Goal: Information Seeking & Learning: Check status

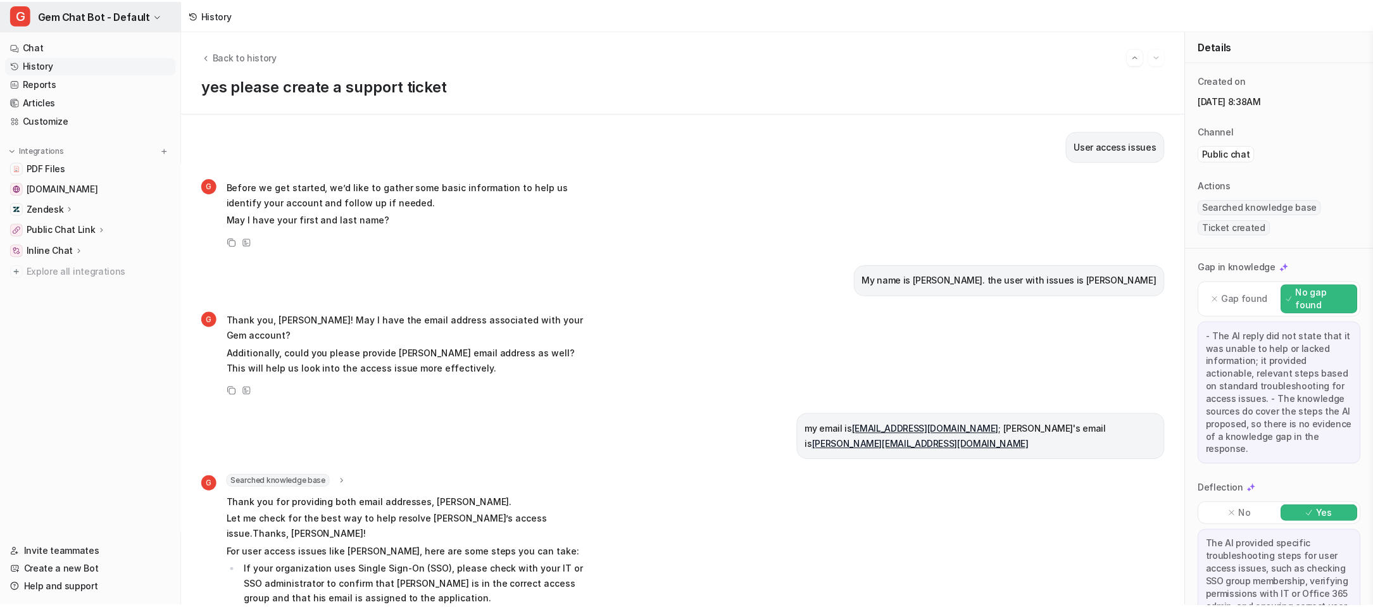
scroll to position [337, 0]
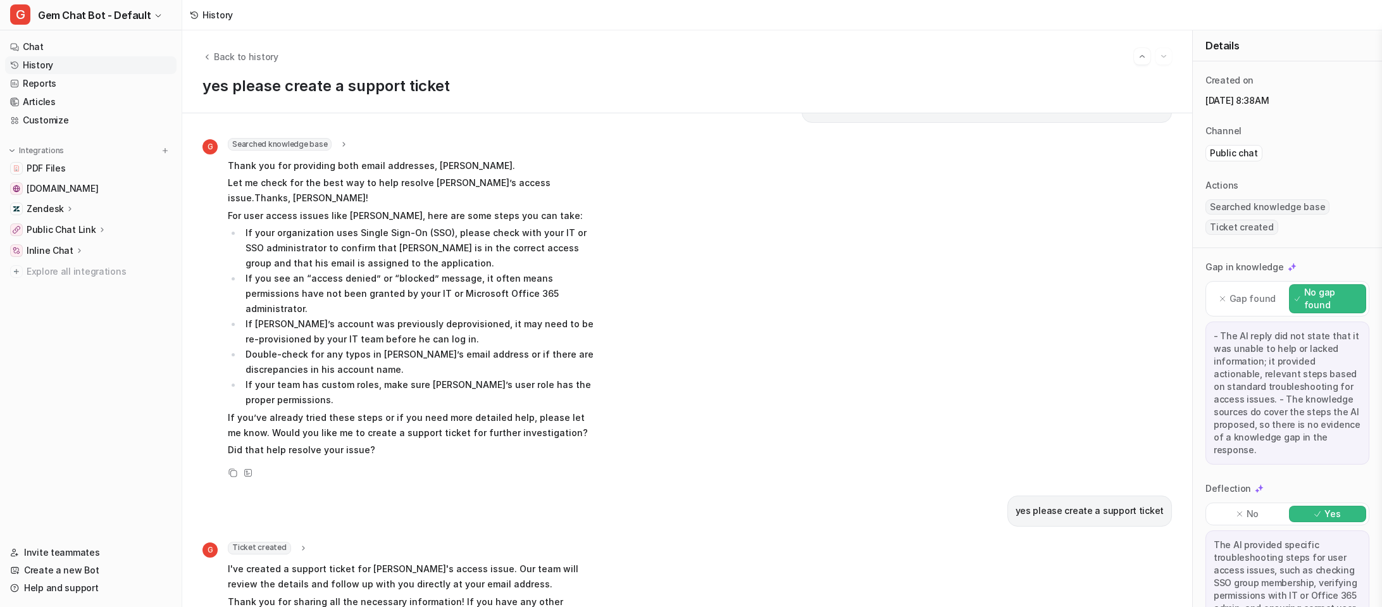
click at [194, 13] on icon at bounding box center [194, 15] width 9 height 9
click at [210, 13] on div "History" at bounding box center [218, 14] width 30 height 13
click at [211, 50] on button "Back to history" at bounding box center [241, 56] width 76 height 13
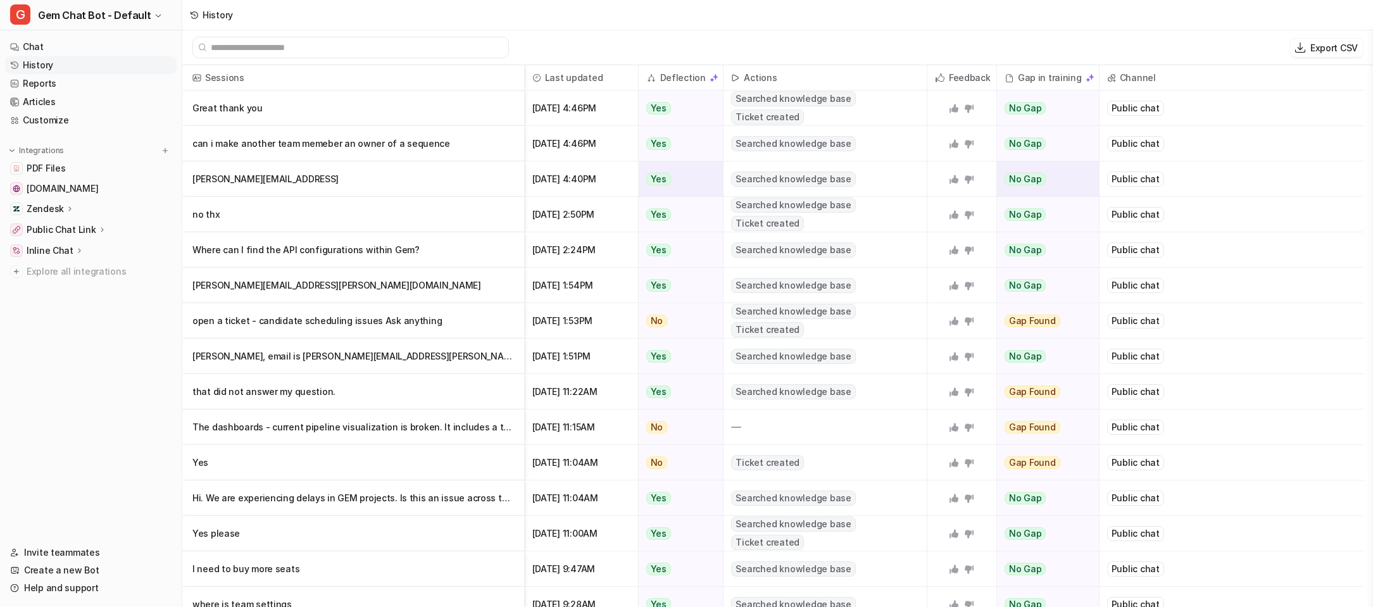
click at [484, 175] on p "[PERSON_NAME][EMAIL_ADDRESS]" at bounding box center [352, 178] width 321 height 35
click at [448, 254] on p "Where can I find the API configurations within Gem?" at bounding box center [352, 249] width 321 height 35
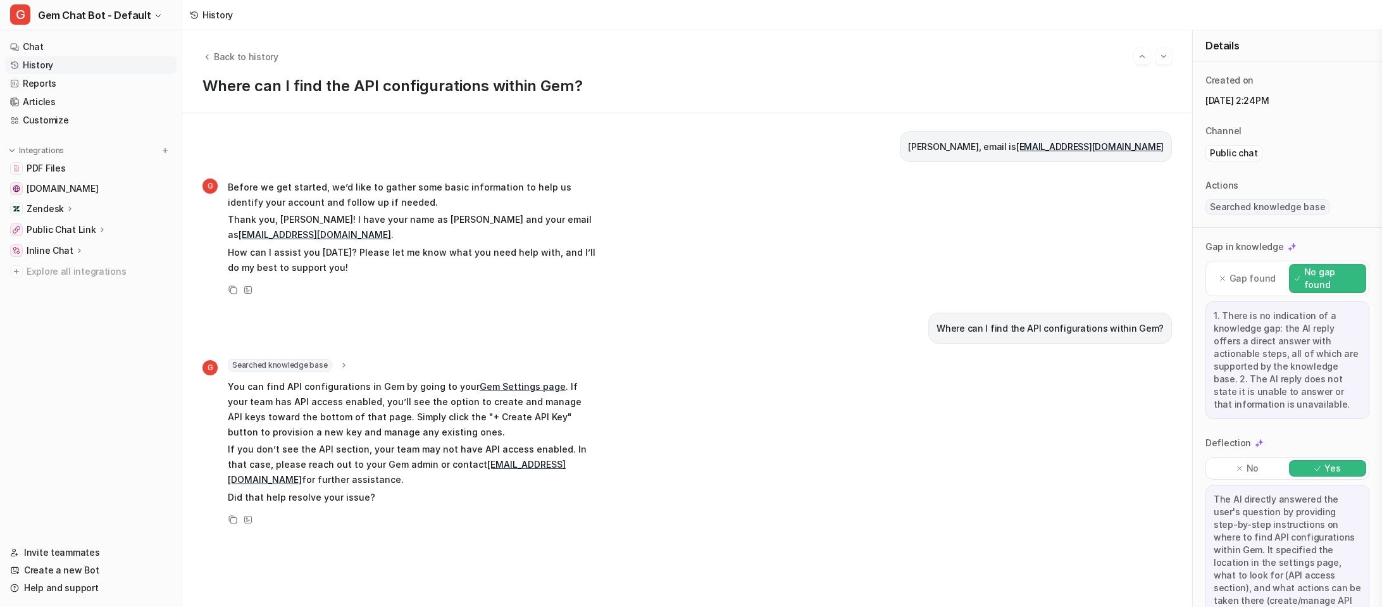
scroll to position [85, 0]
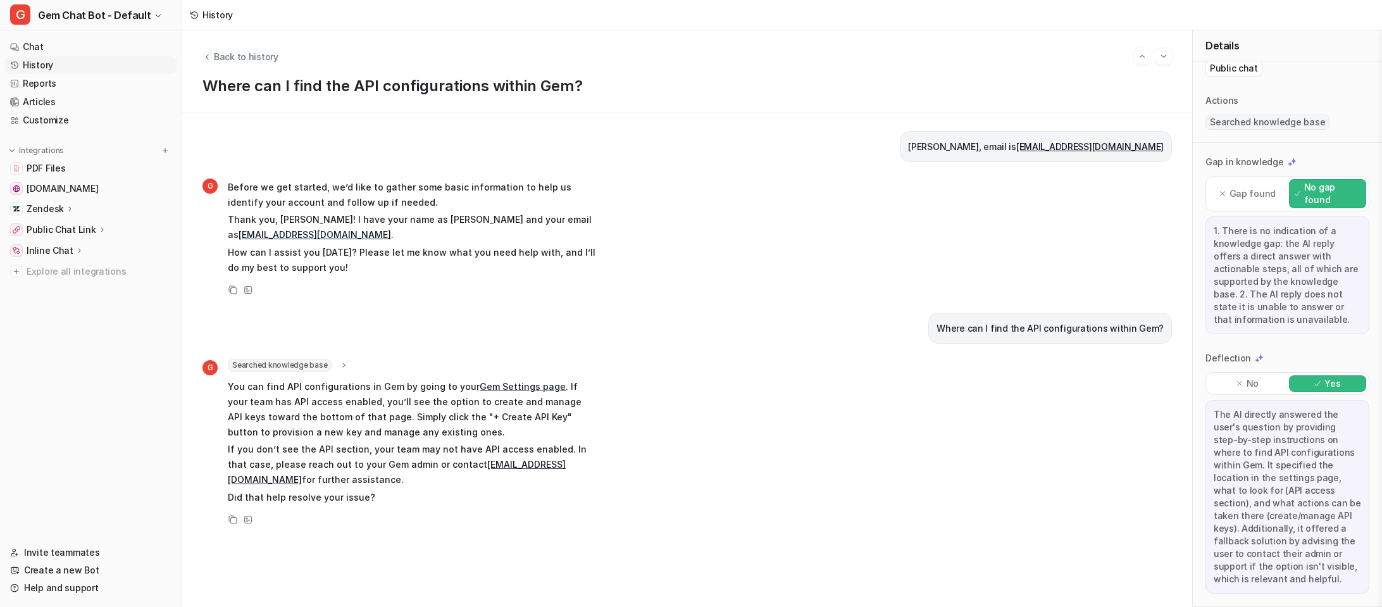
click at [232, 60] on span "Back to history" at bounding box center [246, 56] width 65 height 13
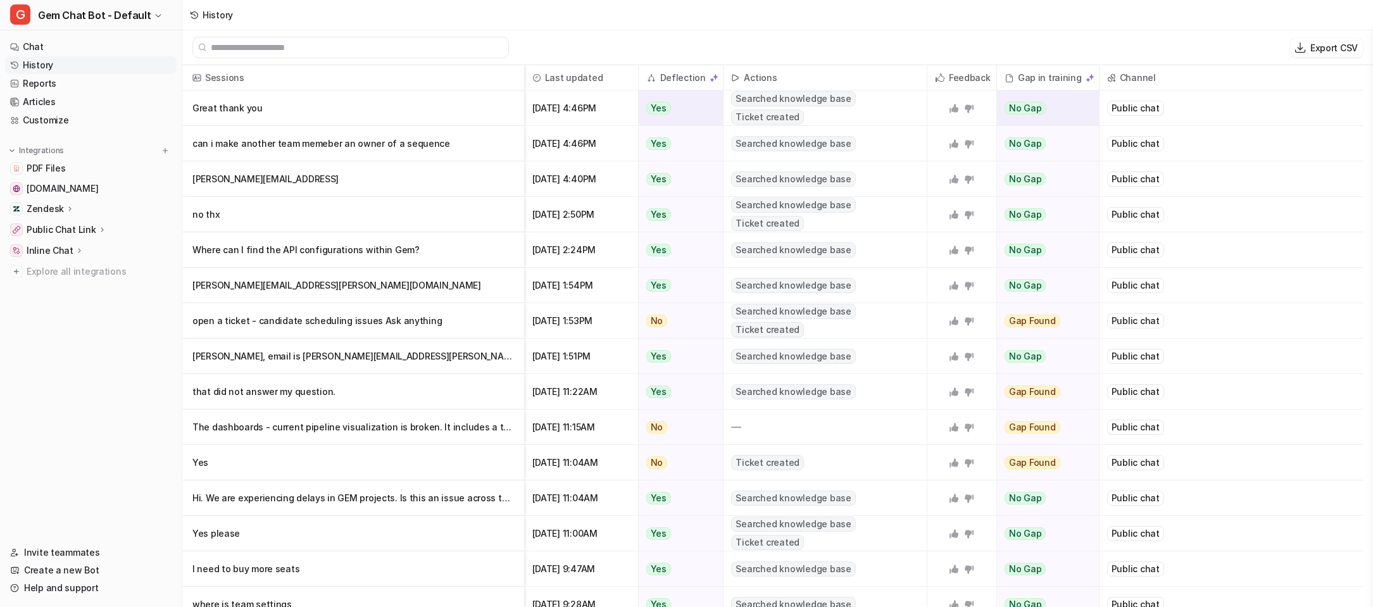
click at [449, 109] on p "Great thank you" at bounding box center [352, 107] width 321 height 35
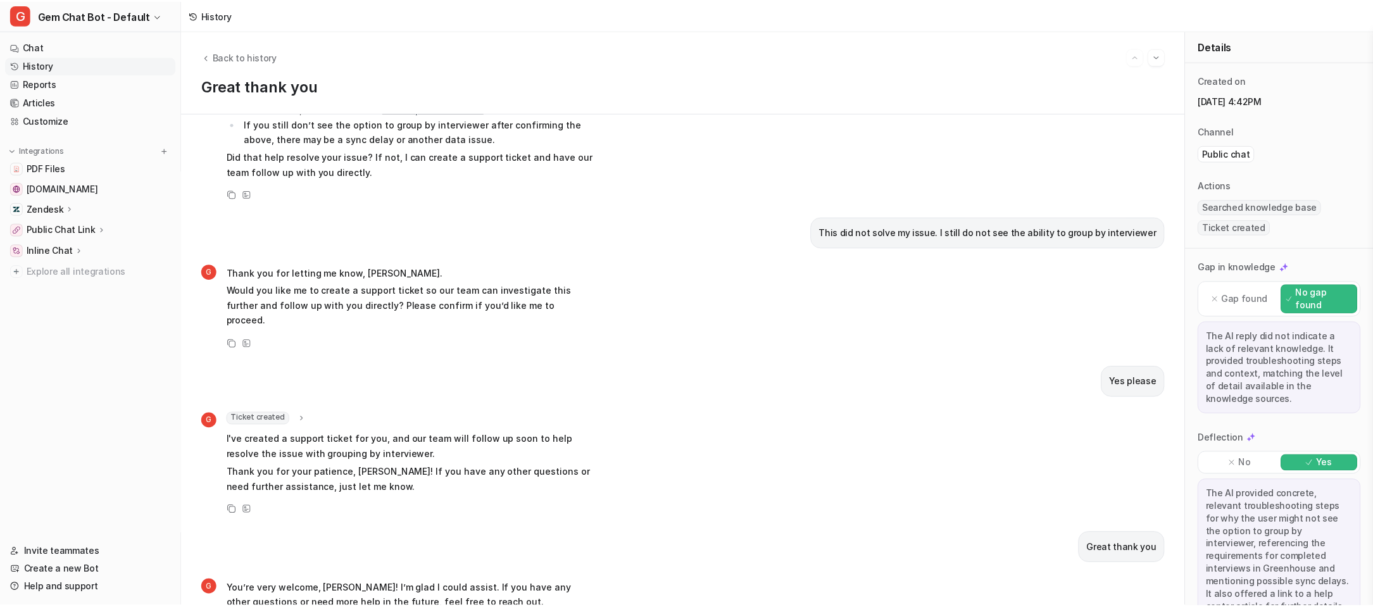
scroll to position [573, 0]
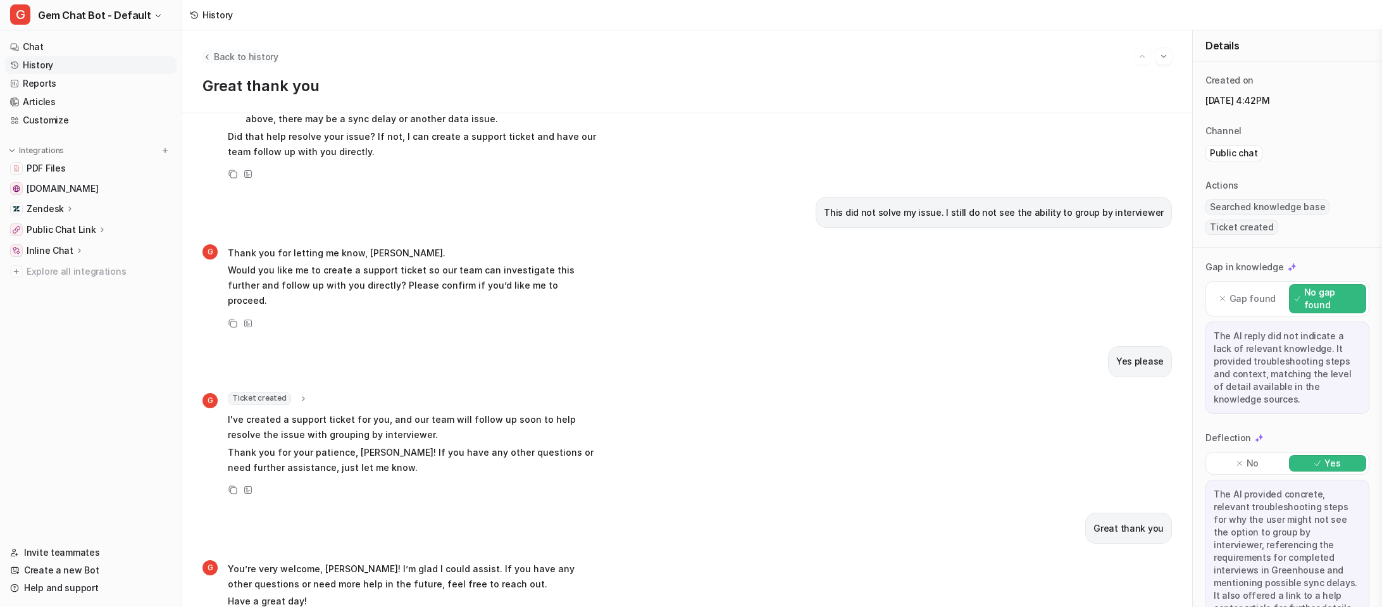
click at [229, 50] on span "Back to history" at bounding box center [246, 56] width 65 height 13
